Goal: Transaction & Acquisition: Register for event/course

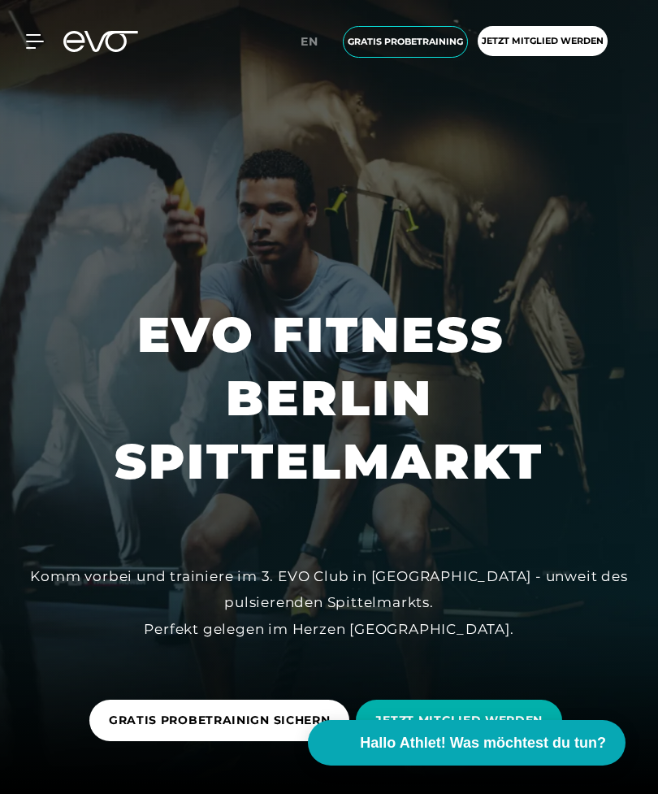
click at [302, 45] on span "en" at bounding box center [310, 41] width 18 height 15
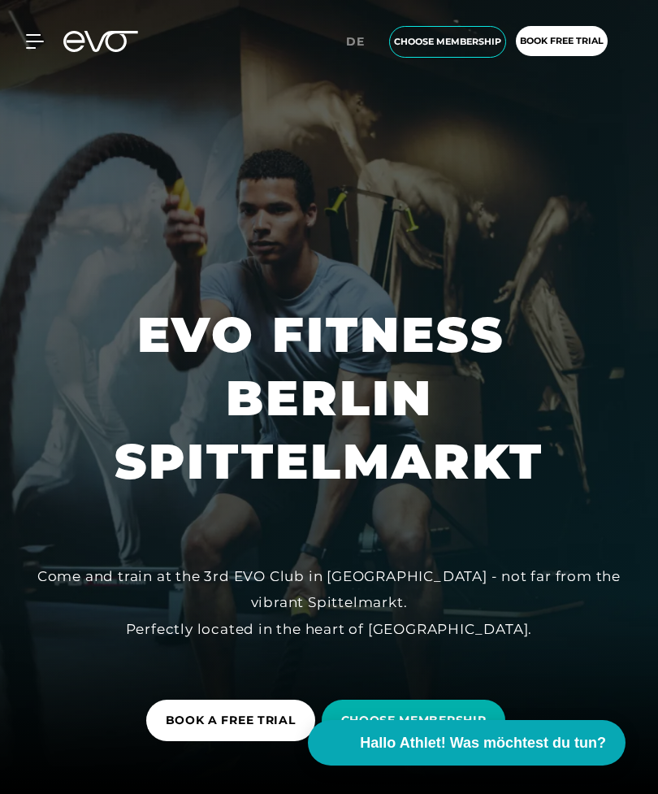
click at [296, 46] on div "Clubs MYEVO LOGIN de" at bounding box center [261, 41] width 227 height 19
click at [353, 36] on span "de" at bounding box center [355, 41] width 19 height 15
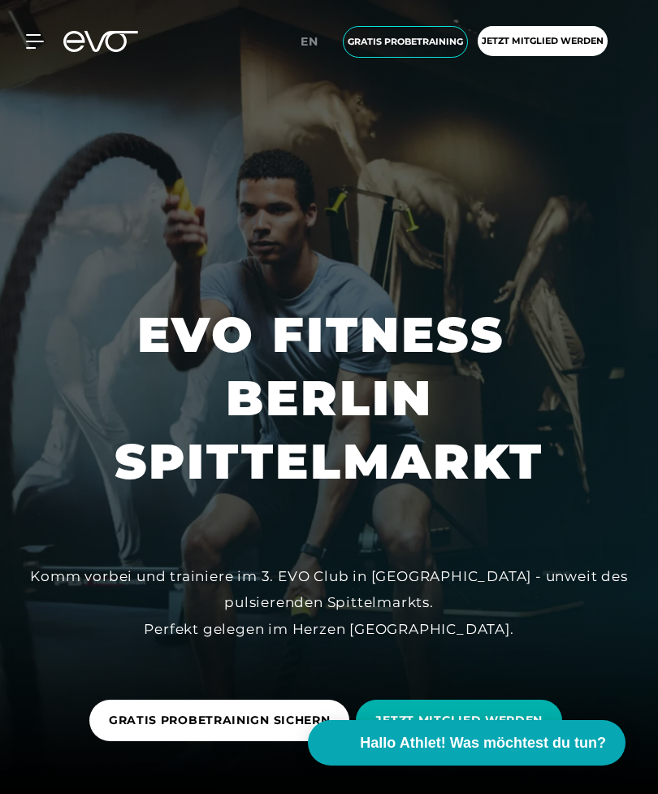
click at [308, 44] on span "en" at bounding box center [310, 41] width 18 height 15
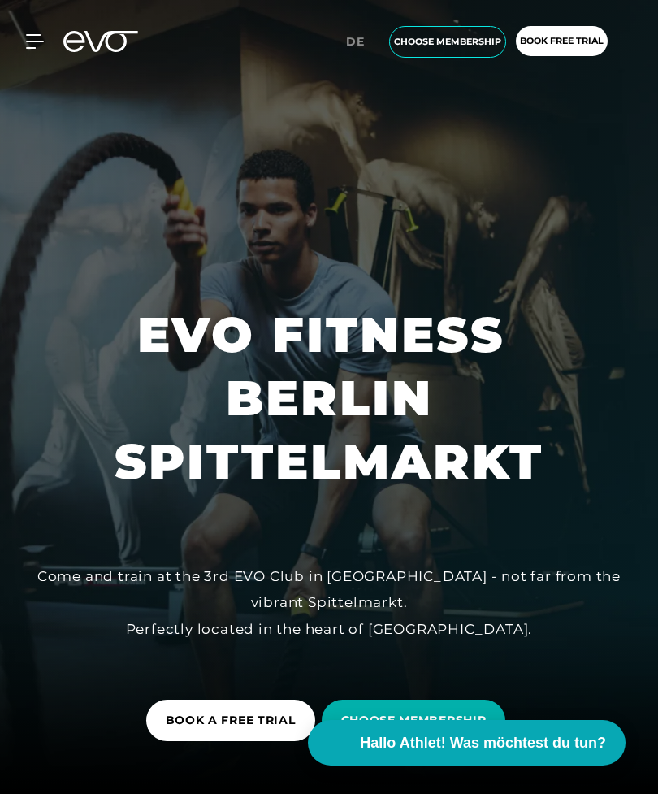
click at [415, 51] on span "choose membership" at bounding box center [447, 42] width 117 height 32
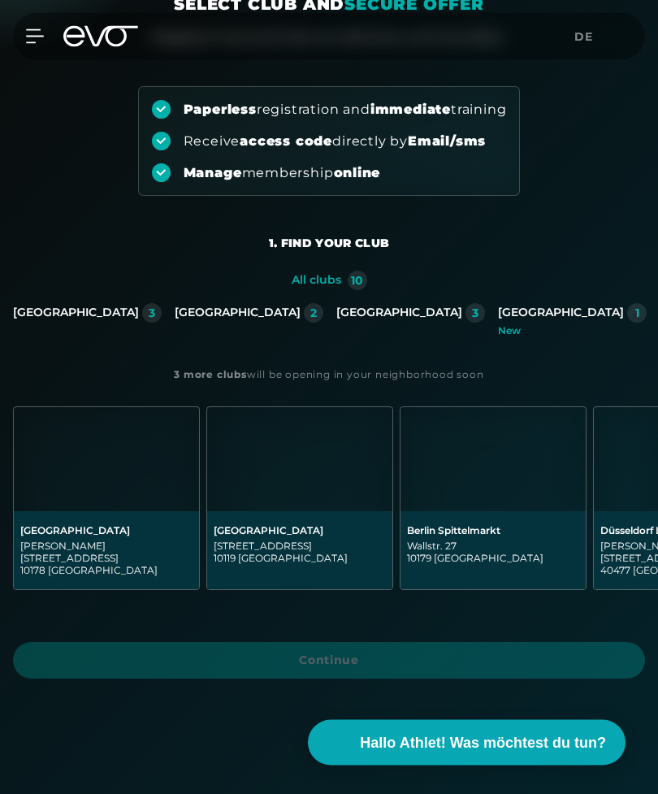
scroll to position [149, 0]
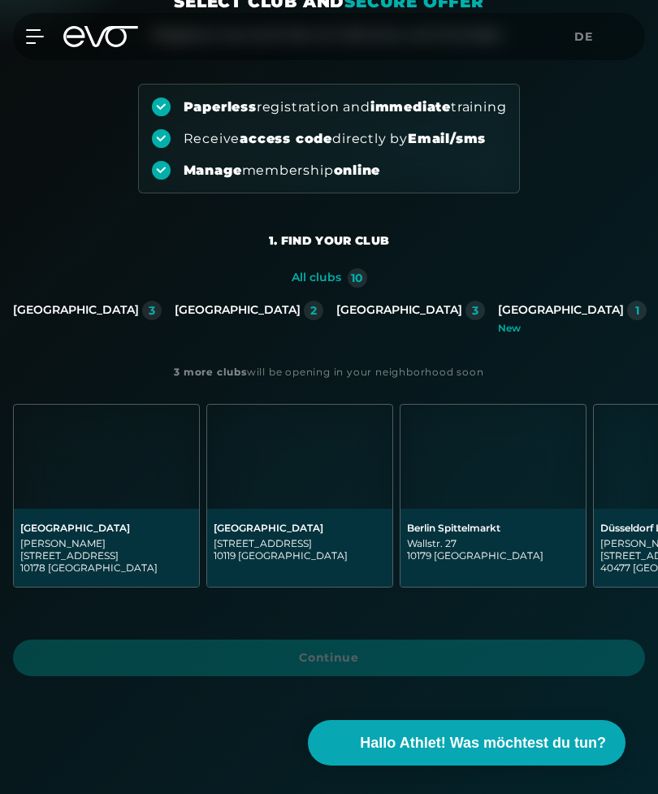
click at [124, 309] on div "[GEOGRAPHIC_DATA]" at bounding box center [76, 310] width 126 height 15
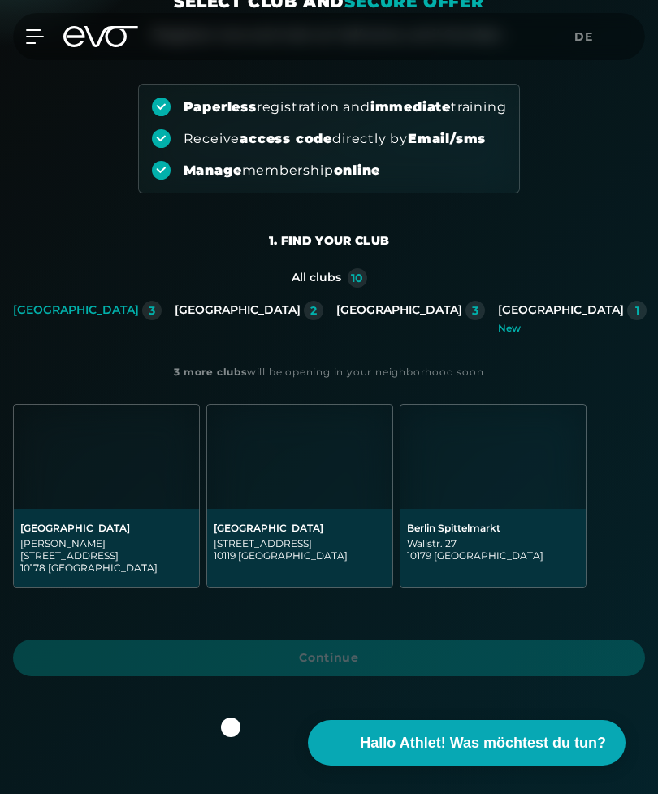
click at [117, 417] on img at bounding box center [106, 456] width 185 height 104
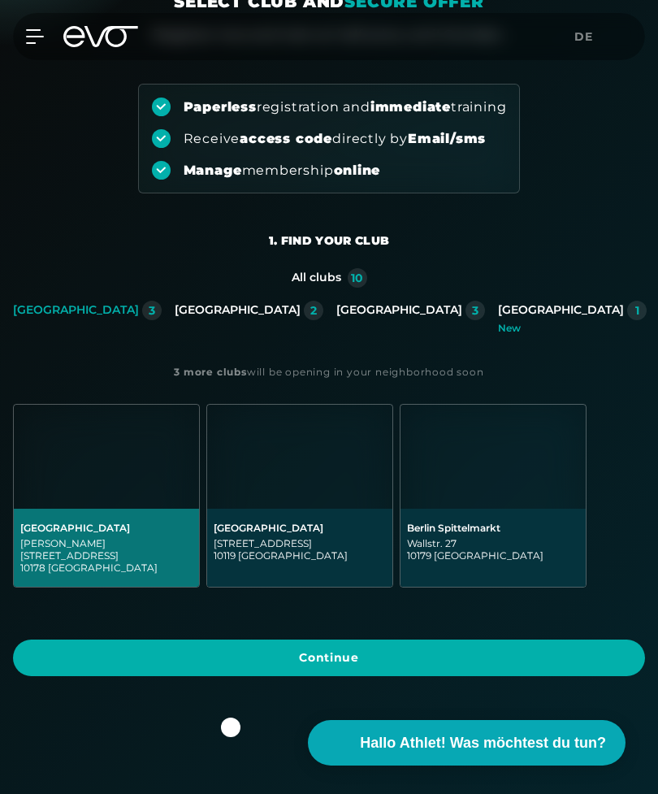
click at [463, 654] on span "Continue" at bounding box center [328, 657] width 593 height 17
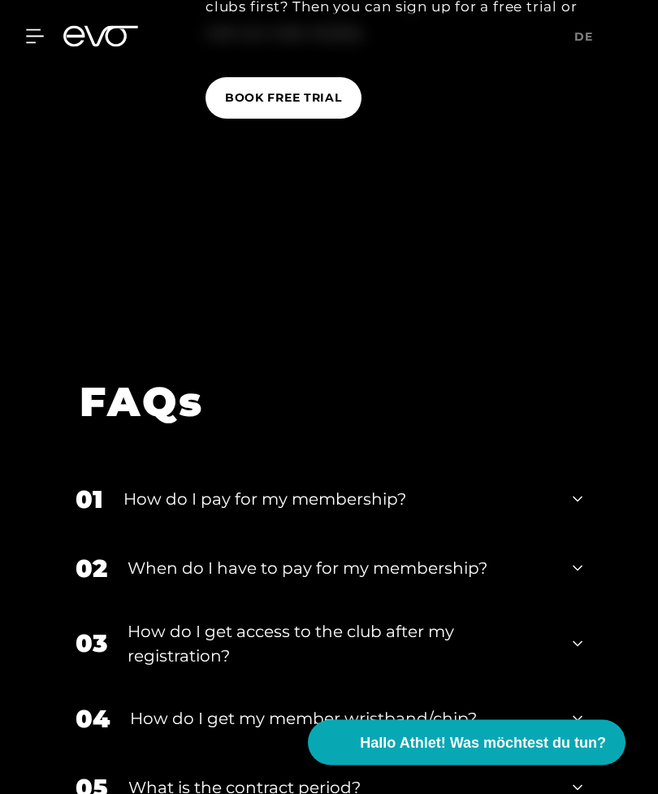
scroll to position [3421, 0]
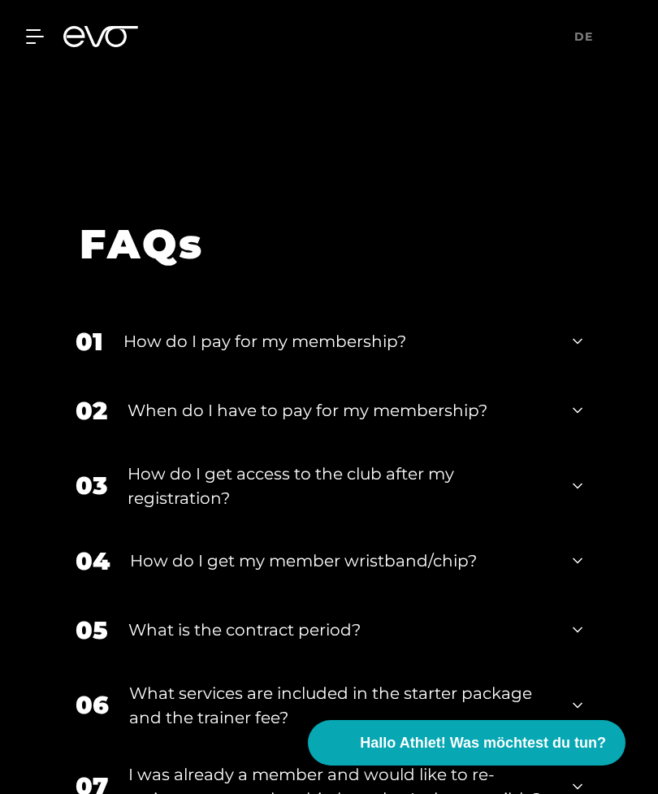
click at [575, 408] on icon at bounding box center [578, 411] width 10 height 6
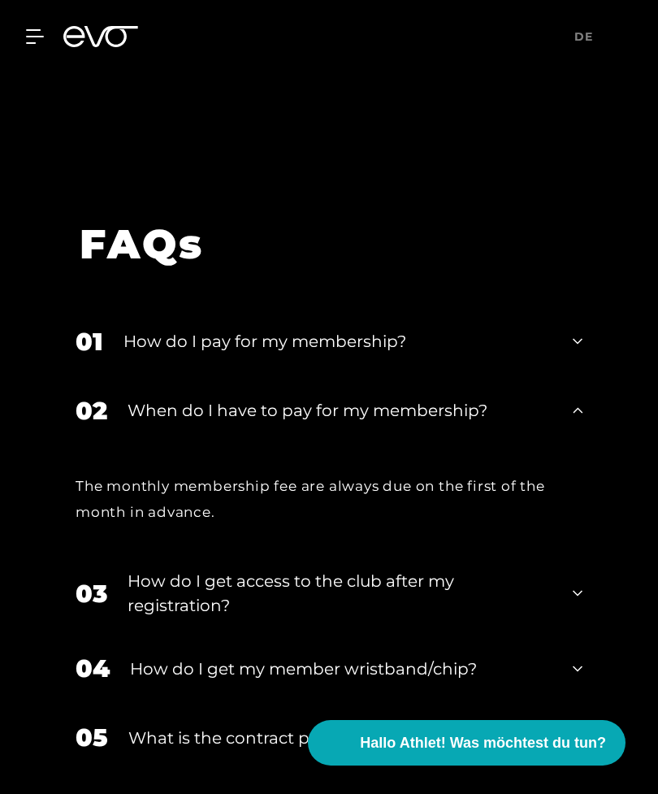
click at [573, 407] on icon at bounding box center [578, 410] width 10 height 6
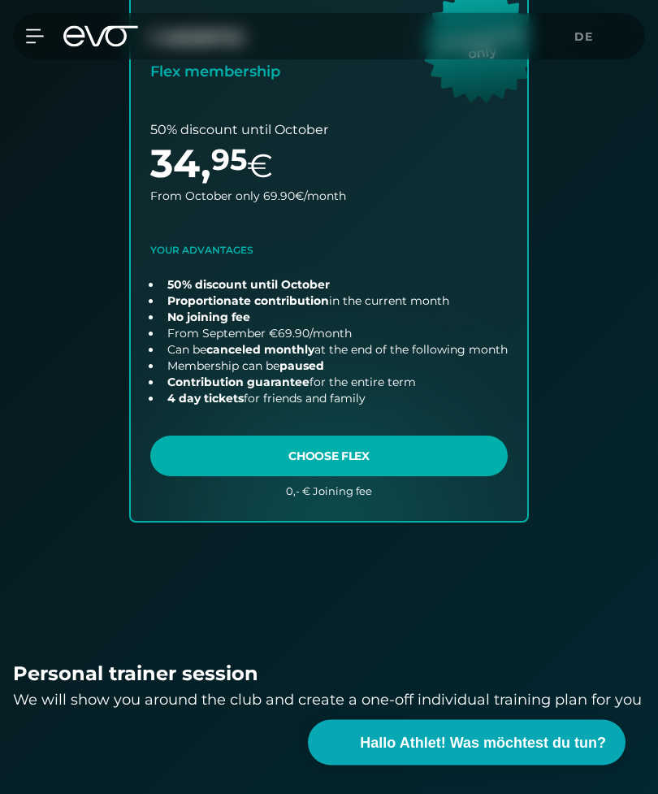
scroll to position [1121, 0]
click at [37, 30] on icon at bounding box center [34, 36] width 17 height 13
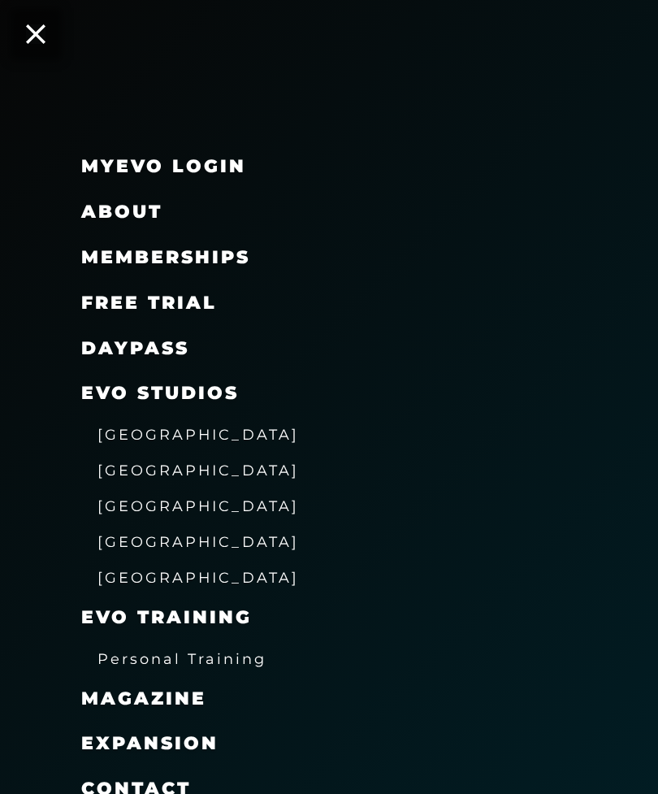
scroll to position [18, 0]
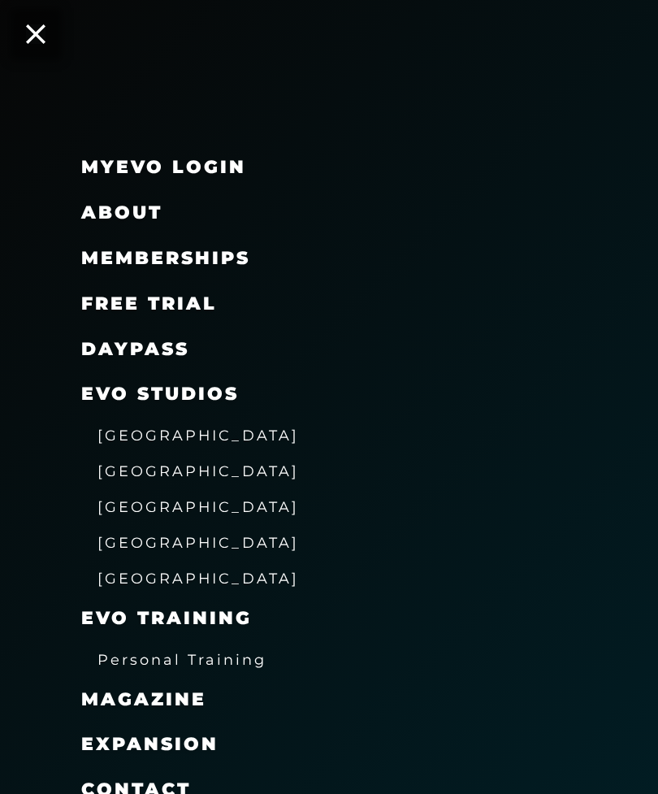
click at [105, 343] on link "DAYPASS" at bounding box center [135, 349] width 108 height 22
click at [148, 255] on span "Memberships" at bounding box center [165, 258] width 169 height 22
click at [148, 253] on span "Memberships" at bounding box center [165, 258] width 169 height 22
click at [226, 265] on span "Memberships" at bounding box center [165, 258] width 169 height 22
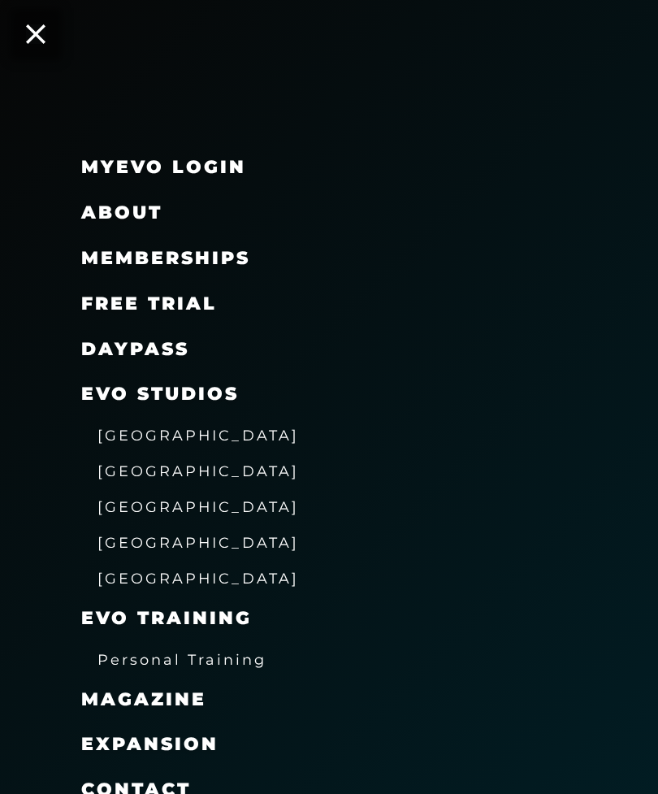
click at [234, 260] on span "Memberships" at bounding box center [165, 258] width 169 height 22
click at [228, 261] on span "Memberships" at bounding box center [165, 258] width 169 height 22
click at [128, 265] on span "Memberships" at bounding box center [165, 258] width 169 height 22
click at [63, 28] on div "MyEVO Login About Memberships free trial DAYPASS EVO Studios [GEOGRAPHIC_DATA] …" at bounding box center [329, 397] width 658 height 794
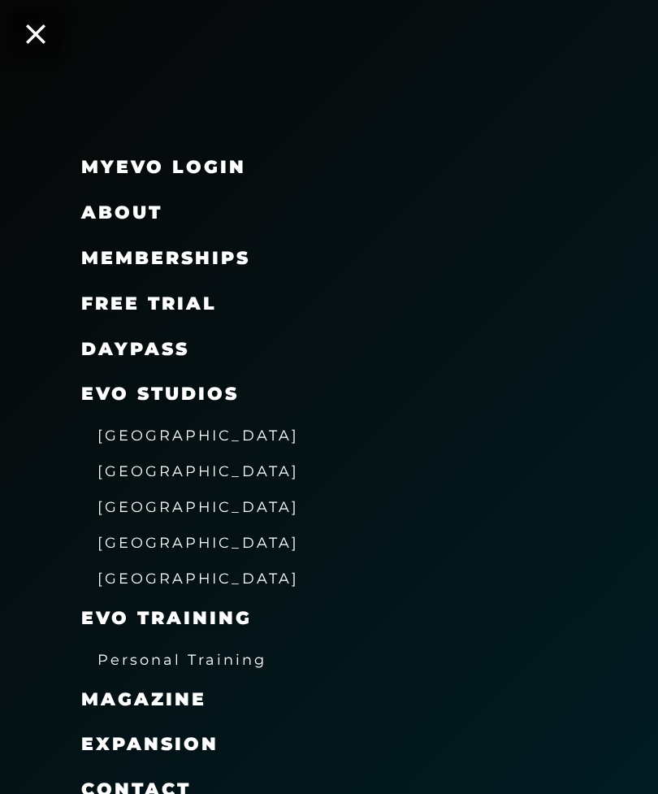
click at [49, 49] on div "MyEVO Login About Memberships free trial DAYPASS EVO Studios [GEOGRAPHIC_DATA] …" at bounding box center [329, 397] width 658 height 794
click at [38, 24] on div "MyEVO Login About Memberships free trial DAYPASS EVO Studios [GEOGRAPHIC_DATA] …" at bounding box center [329, 397] width 658 height 794
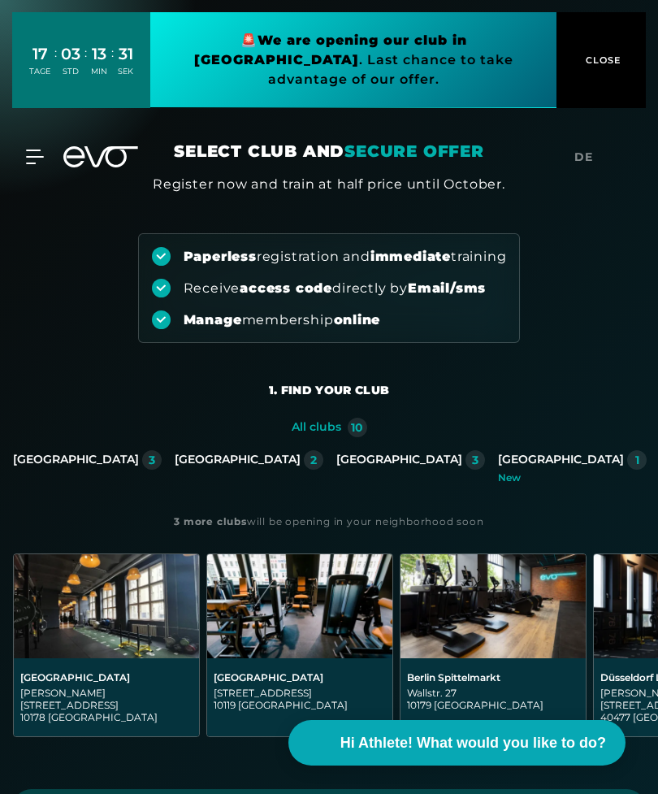
click at [610, 53] on span "CLOSE" at bounding box center [602, 60] width 40 height 15
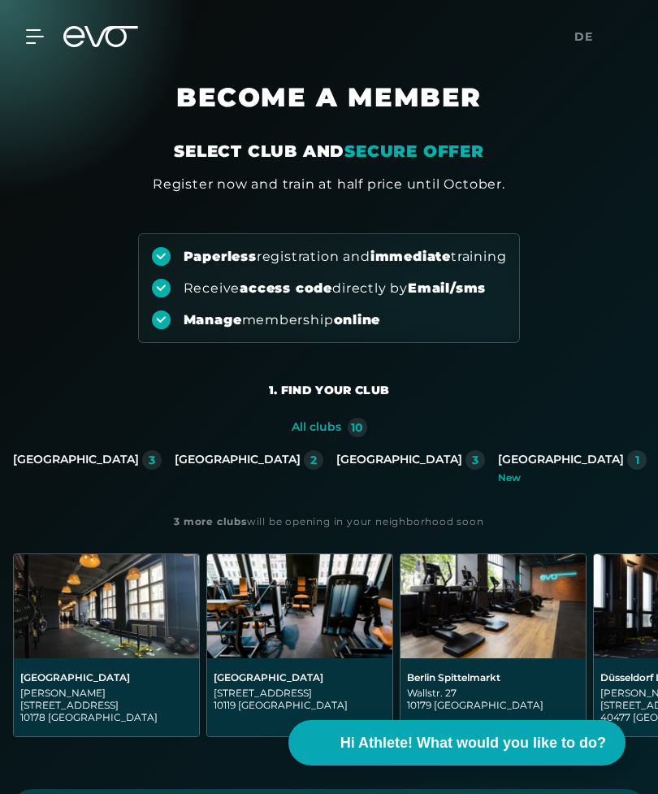
click at [37, 43] on icon at bounding box center [35, 36] width 18 height 15
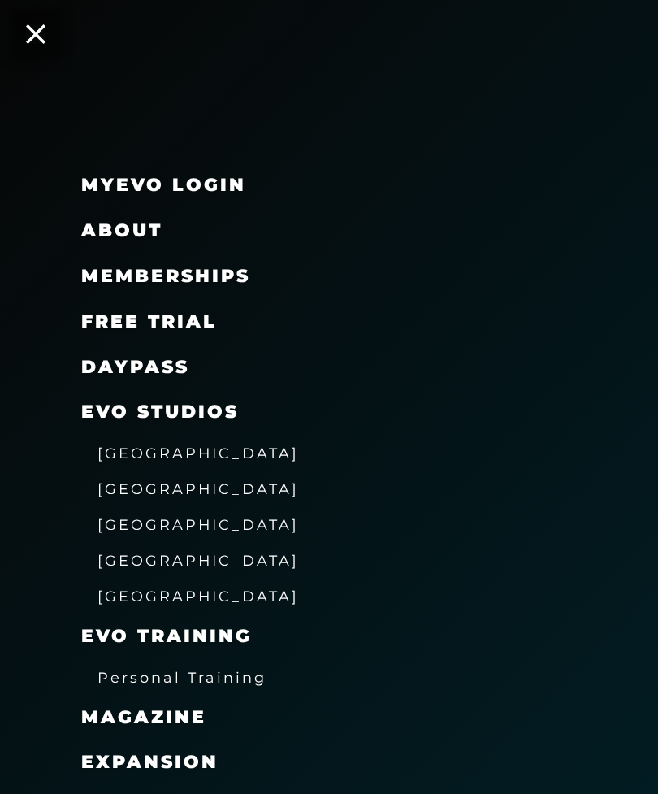
click at [224, 267] on span "Memberships" at bounding box center [165, 276] width 169 height 22
click at [228, 282] on span "Memberships" at bounding box center [165, 276] width 169 height 22
click at [226, 275] on span "Memberships" at bounding box center [165, 276] width 169 height 22
click at [126, 361] on link "DAYPASS" at bounding box center [135, 367] width 108 height 22
click at [111, 272] on span "Memberships" at bounding box center [165, 276] width 169 height 22
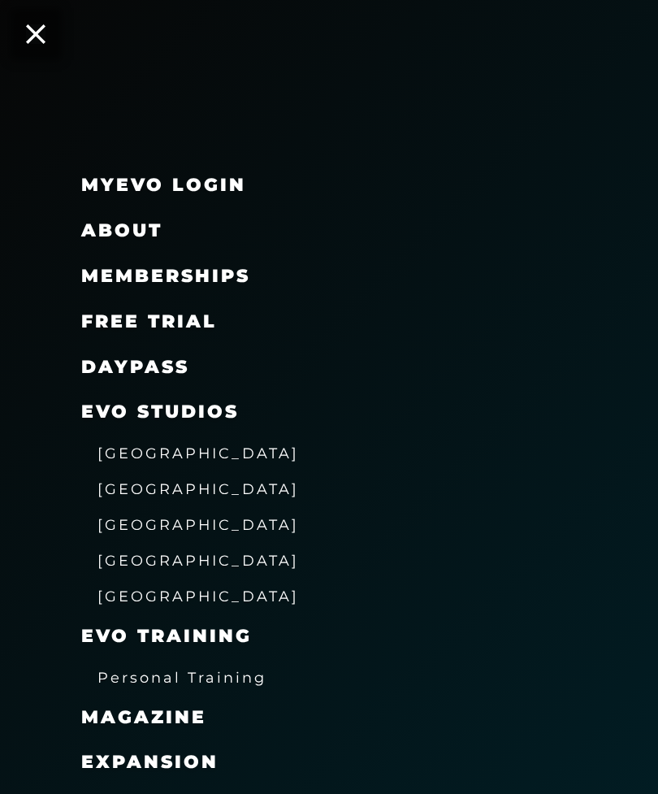
click at [97, 231] on span "About" at bounding box center [121, 230] width 81 height 22
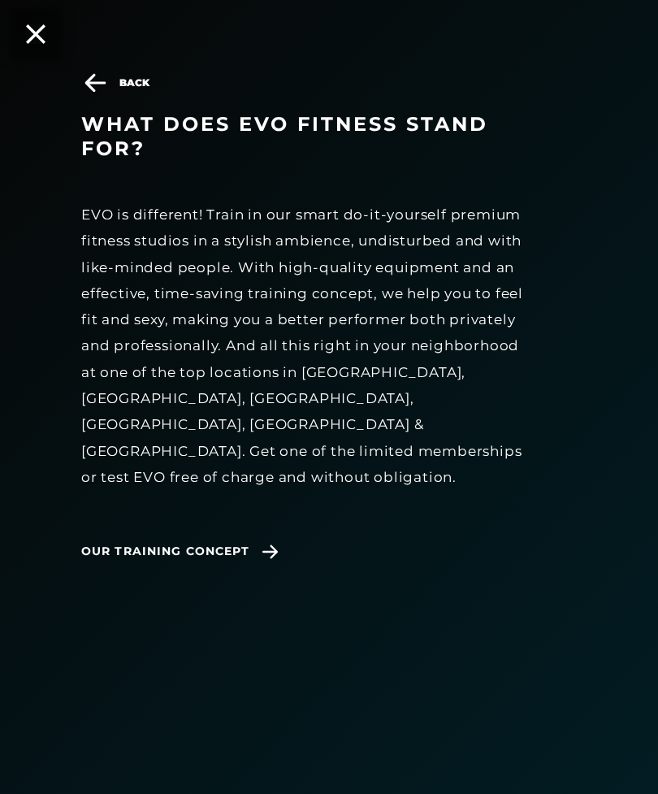
click at [30, 56] on div "Back What does EVO Fitness stand for? EVO is different! Train in our smart do-i…" at bounding box center [329, 421] width 658 height 794
click at [45, 43] on div "Back What does EVO Fitness stand for? EVO is different! Train in our smart do-i…" at bounding box center [329, 421] width 658 height 794
click at [48, 37] on div "Back What does EVO Fitness stand for? EVO is different! Train in our smart do-i…" at bounding box center [329, 421] width 658 height 794
click at [45, 37] on icon at bounding box center [35, 33] width 19 height 19
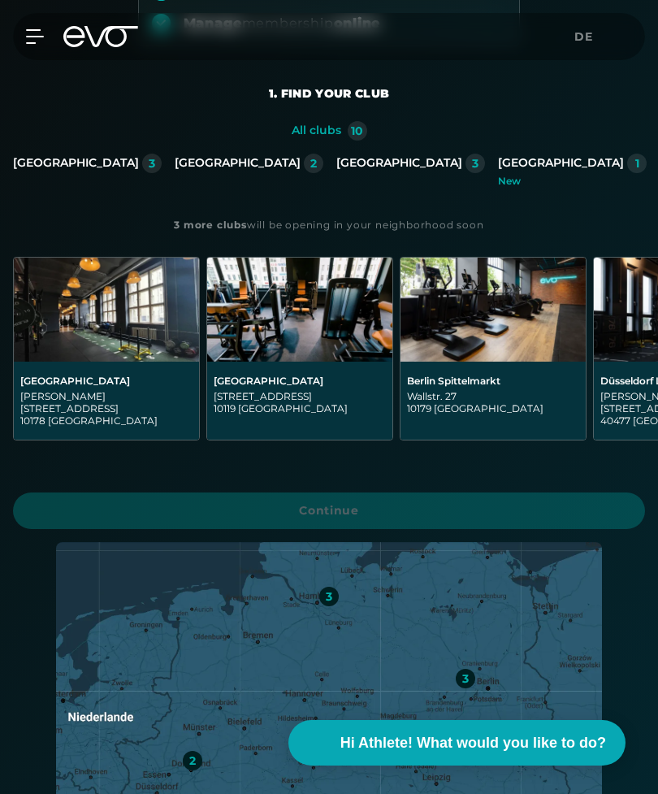
scroll to position [363, 0]
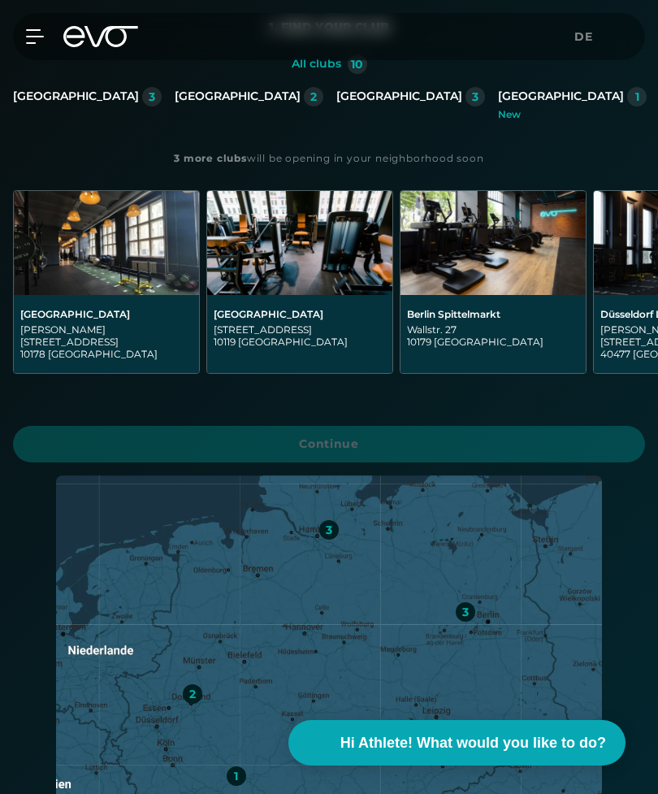
click at [84, 323] on div "Rosa-Luxemburg-Straße 14 10178 Berlin" at bounding box center [106, 341] width 172 height 37
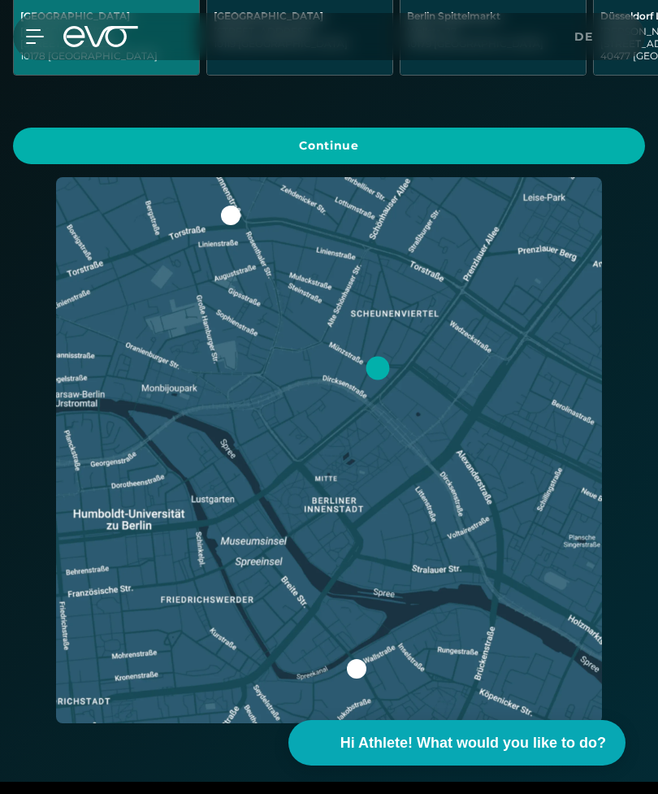
scroll to position [660, 0]
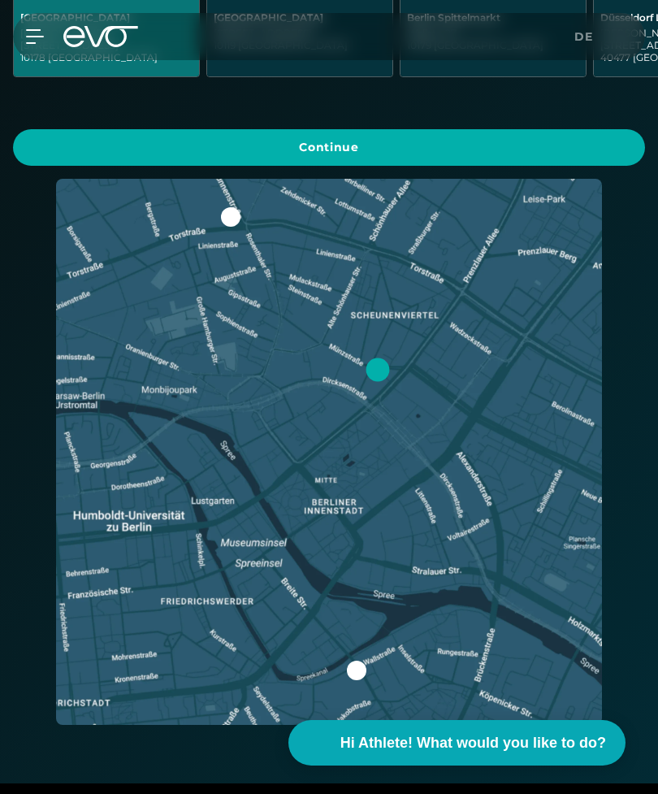
click at [351, 660] on div at bounding box center [356, 669] width 19 height 19
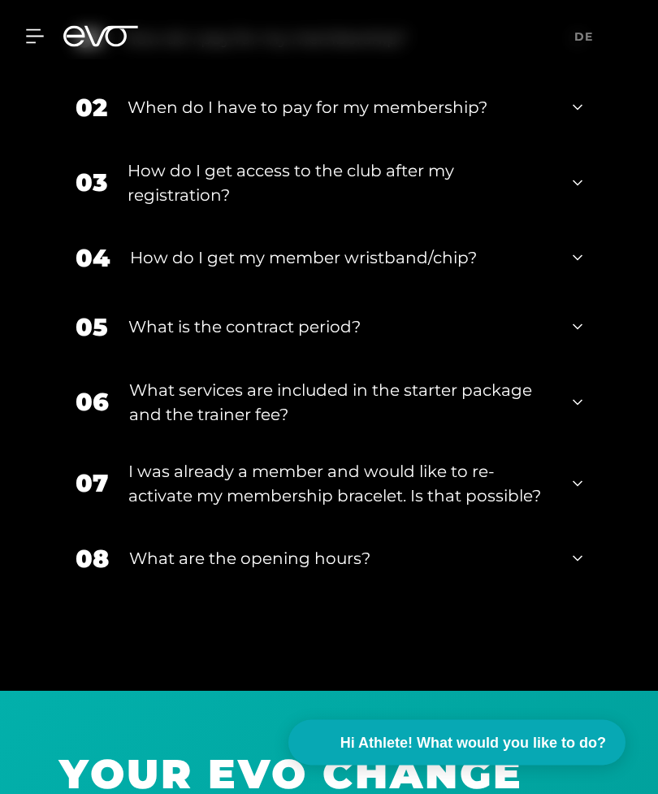
scroll to position [2626, 0]
click at [192, 409] on div "What services are included in the starter package and the trainer fee?" at bounding box center [340, 402] width 423 height 49
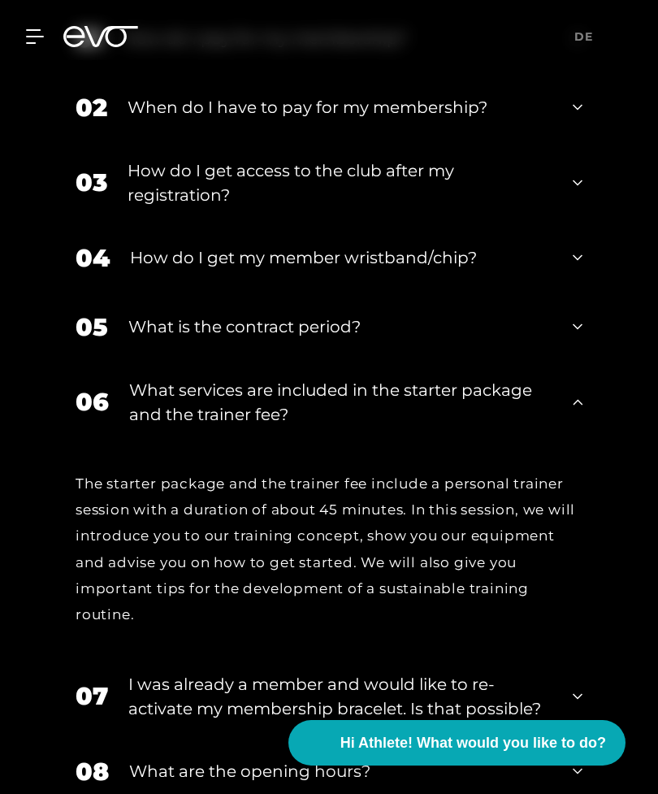
click at [199, 421] on div "What services are included in the starter package and the trainer fee?" at bounding box center [340, 402] width 423 height 49
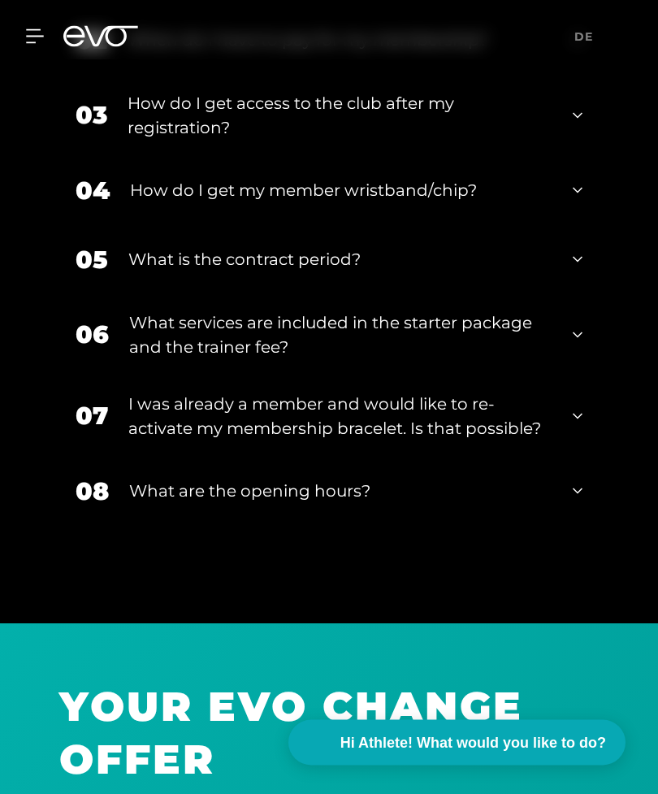
click at [165, 499] on div "What are the opening hours?" at bounding box center [340, 491] width 423 height 24
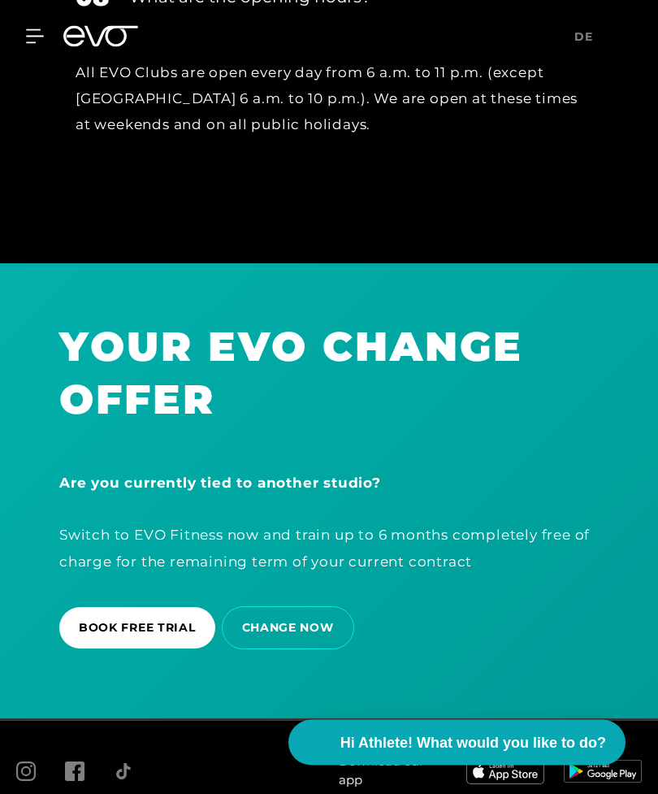
scroll to position [3265, 0]
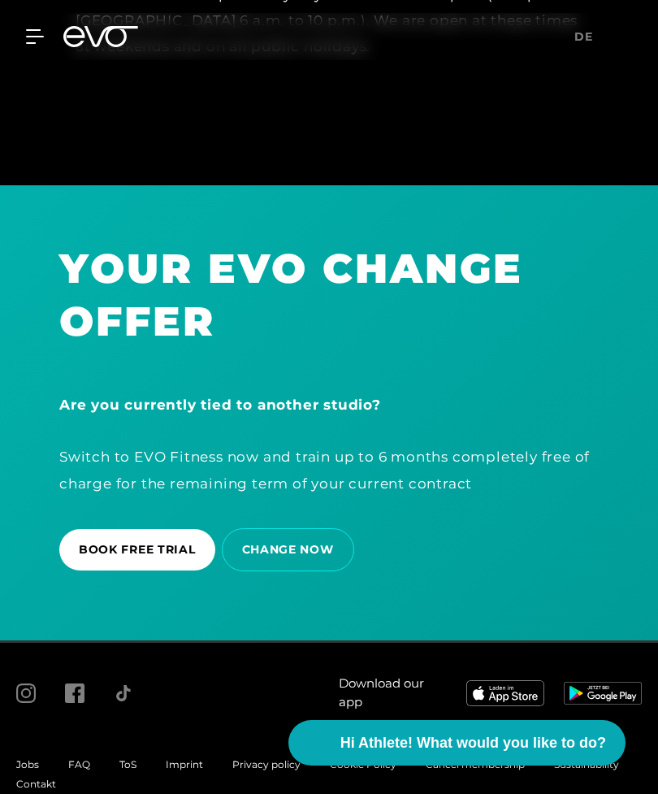
click at [156, 558] on span "BOOK FREE TRIAL" at bounding box center [137, 549] width 117 height 17
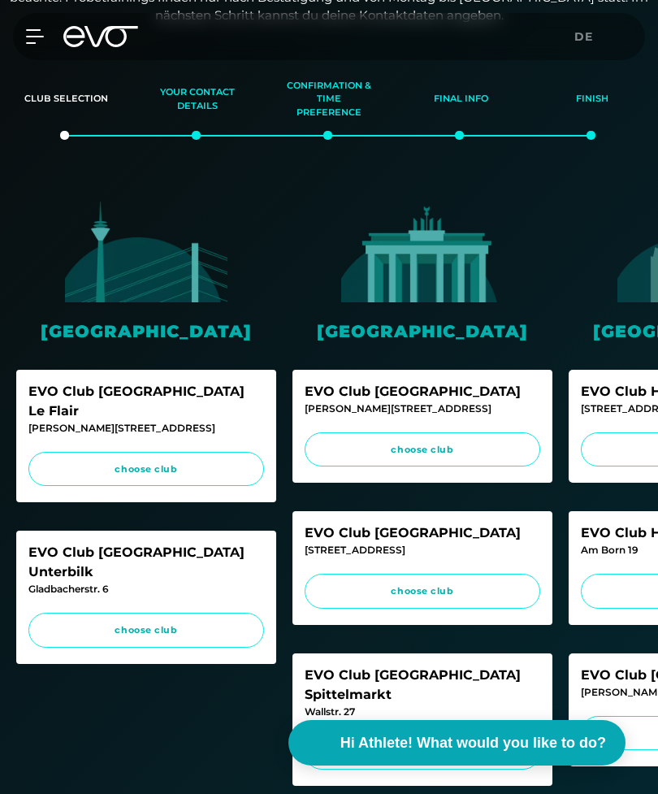
scroll to position [175, 0]
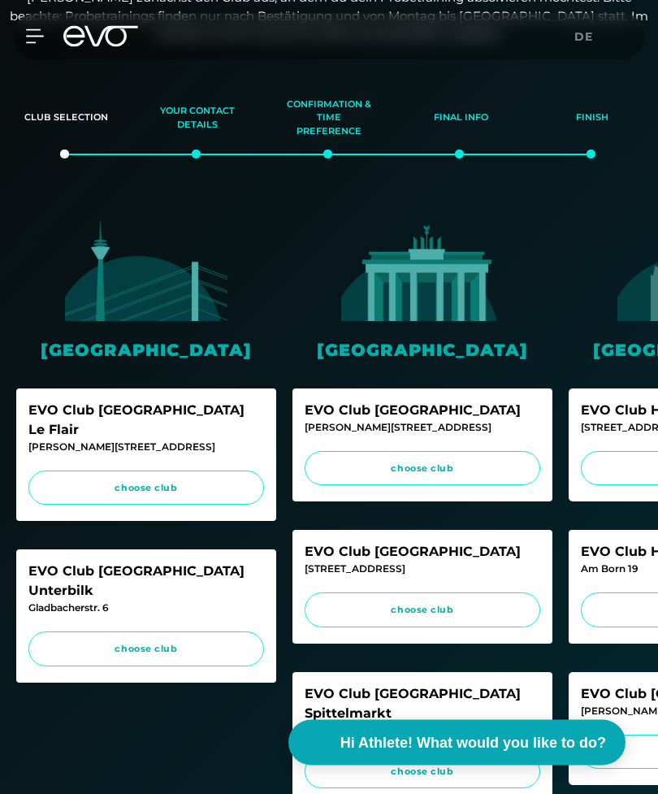
click at [325, 462] on span "choose club" at bounding box center [422, 469] width 205 height 14
